Goal: Task Accomplishment & Management: Complete application form

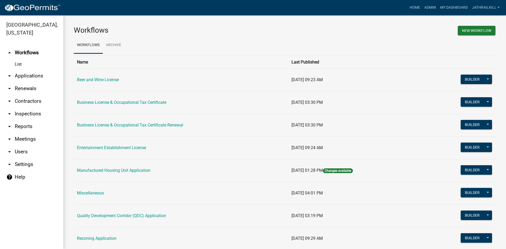
click at [116, 103] on link "Business License & Occupational Tax Certificate" at bounding box center [121, 102] width 89 height 5
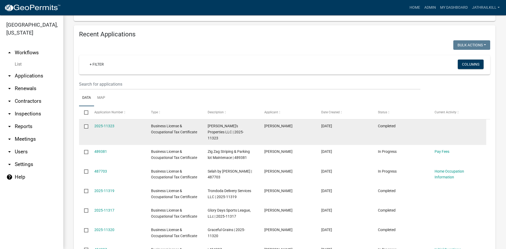
scroll to position [237, 0]
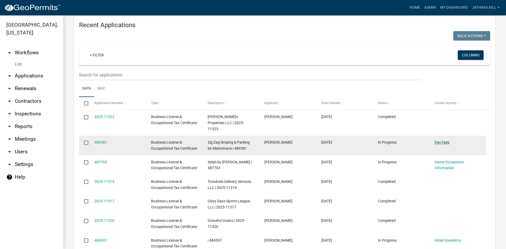
click at [442, 140] on link "Pay Fees" at bounding box center [442, 142] width 15 height 4
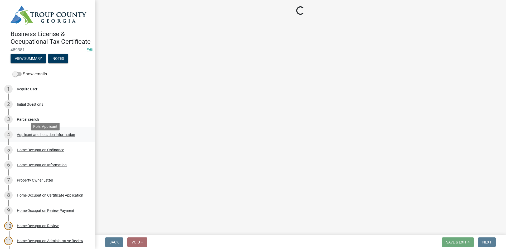
select select "3: 3"
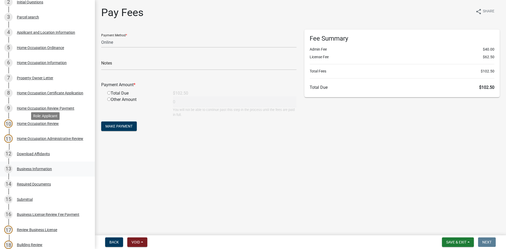
scroll to position [61, 0]
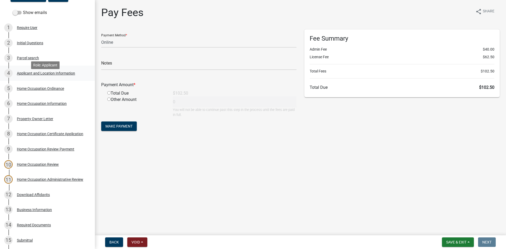
click at [55, 75] on div "Applicant and Location Information" at bounding box center [46, 73] width 58 height 4
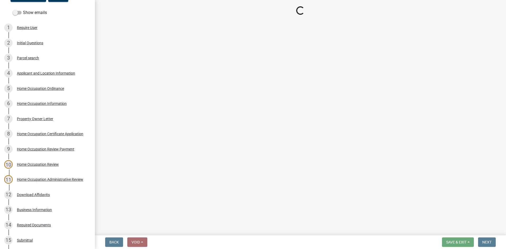
select select "GA"
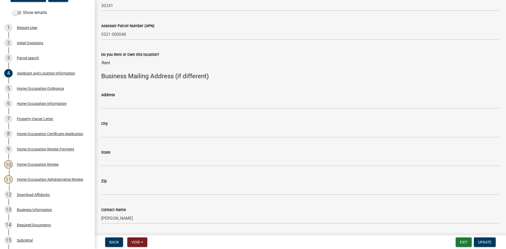
scroll to position [624, 0]
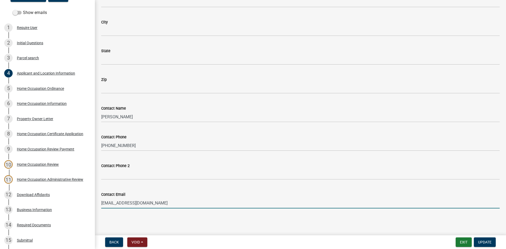
drag, startPoint x: 163, startPoint y: 204, endPoint x: 99, endPoint y: 218, distance: 66.3
click at [99, 218] on main "Applicant and Location Information share Share The applicant is the * Owner Age…" at bounding box center [300, 116] width 411 height 233
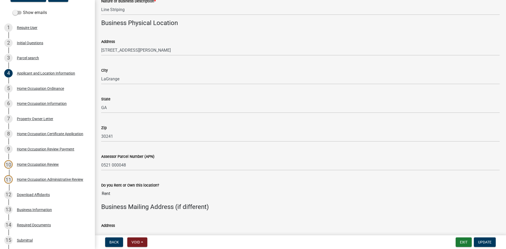
scroll to position [361, 0]
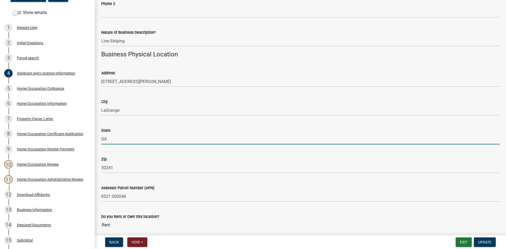
click at [165, 141] on input "GA" at bounding box center [300, 139] width 399 height 11
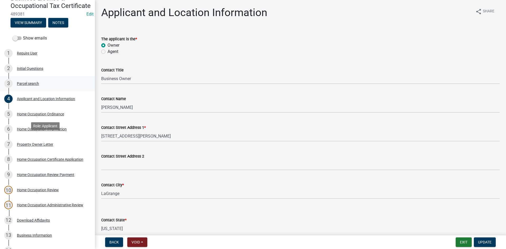
scroll to position [0, 0]
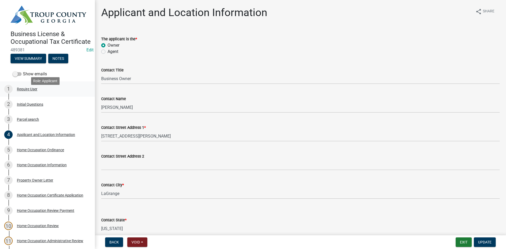
click at [49, 93] on div "1 Require User" at bounding box center [45, 89] width 82 height 8
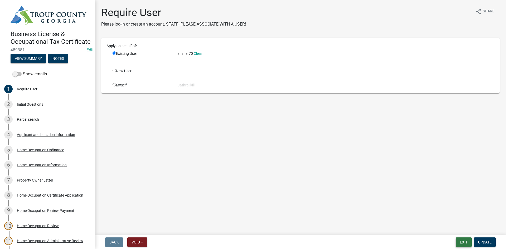
click at [463, 240] on button "Exit" at bounding box center [464, 242] width 16 height 9
